Goal: Information Seeking & Learning: Learn about a topic

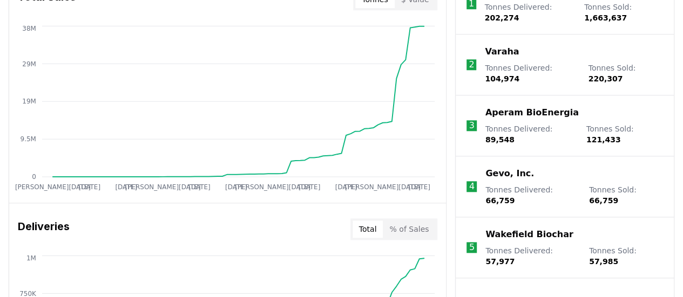
scroll to position [304, 0]
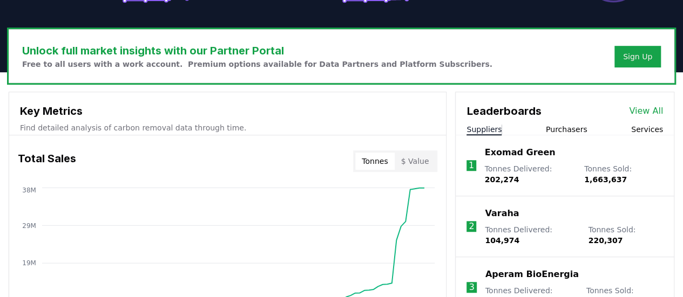
click at [420, 160] on button "$ Value" at bounding box center [415, 161] width 41 height 17
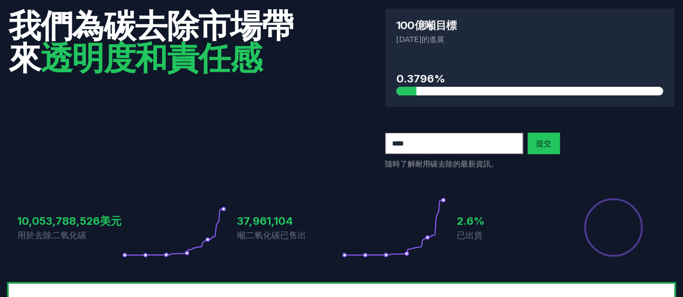
scroll to position [0, 0]
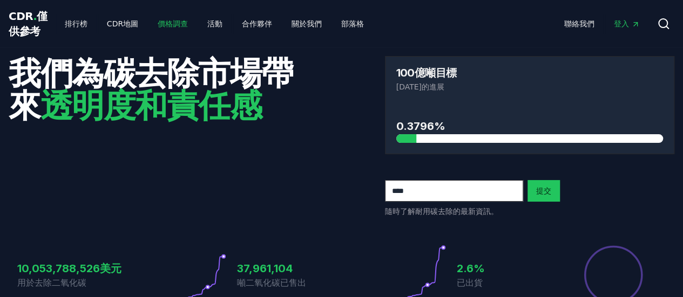
click at [161, 28] on font "價格調查" at bounding box center [173, 23] width 30 height 9
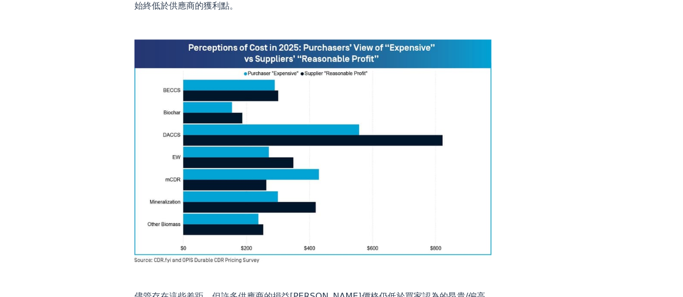
scroll to position [622, 0]
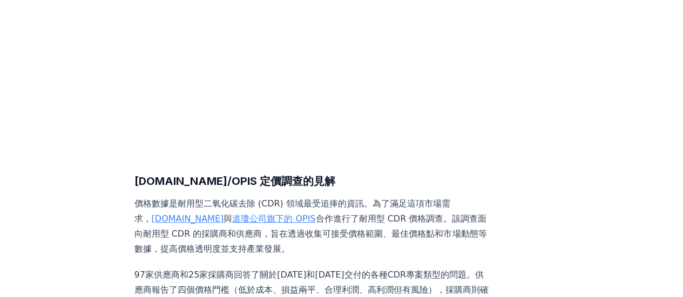
scroll to position [378, 0]
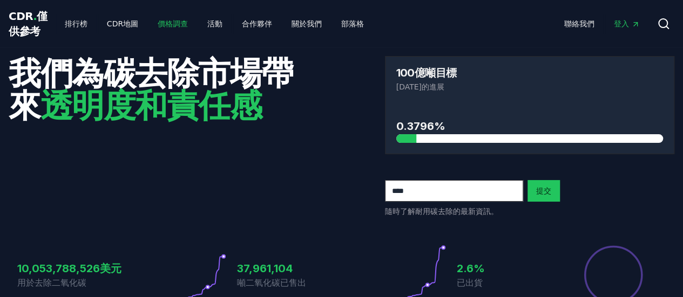
click at [158, 28] on font "價格調查" at bounding box center [173, 23] width 30 height 9
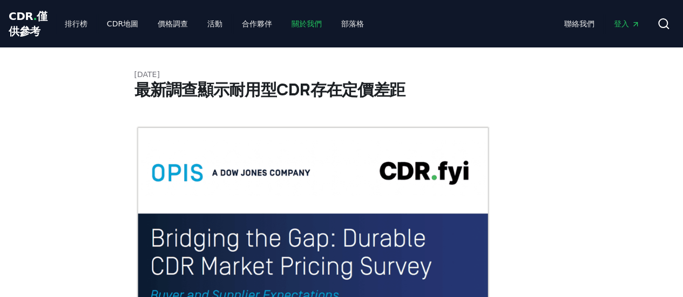
click at [295, 28] on font "關於我們" at bounding box center [306, 23] width 30 height 9
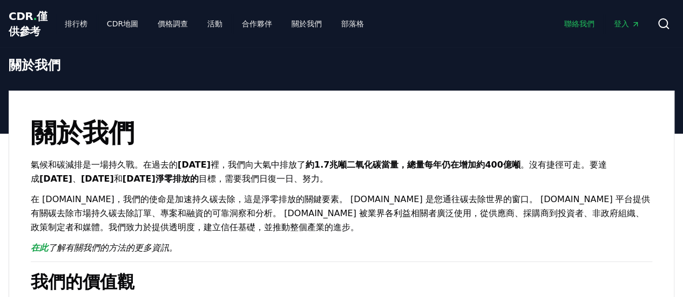
click at [588, 28] on font "聯絡我們" at bounding box center [579, 23] width 30 height 9
click at [18, 38] on font "僅供參考" at bounding box center [28, 24] width 39 height 28
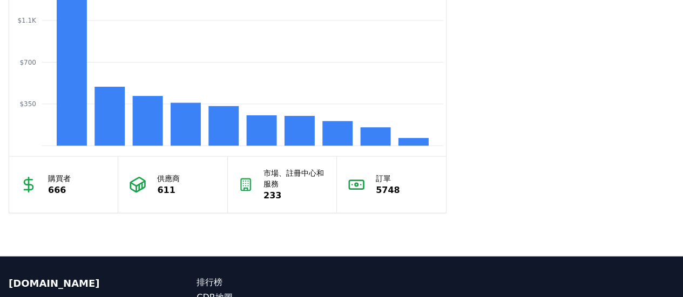
scroll to position [918, 0]
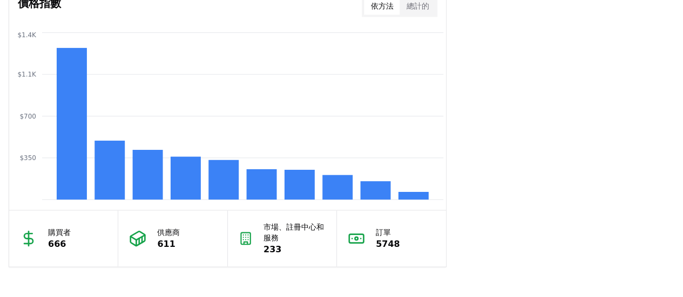
click at [427, 10] on font "總計的" at bounding box center [417, 6] width 23 height 9
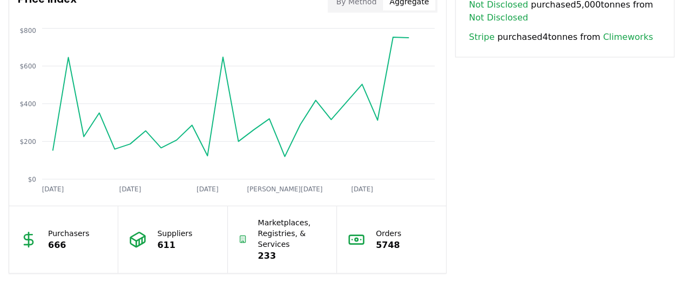
scroll to position [896, 0]
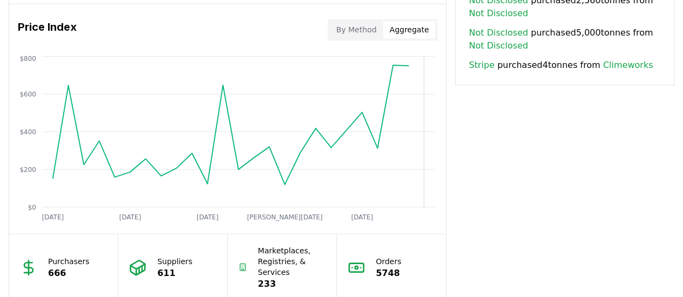
click at [430, 140] on icon "[DATE] [DATE] [DATE] [PERSON_NAME][DATE] [DATE] $0 $200 $400 $600 $800" at bounding box center [223, 139] width 428 height 173
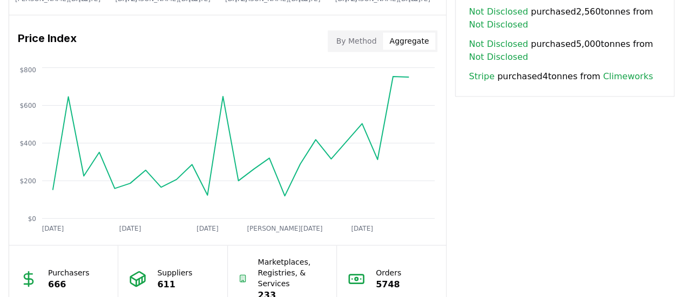
scroll to position [898, 0]
